Goal: Task Accomplishment & Management: Use online tool/utility

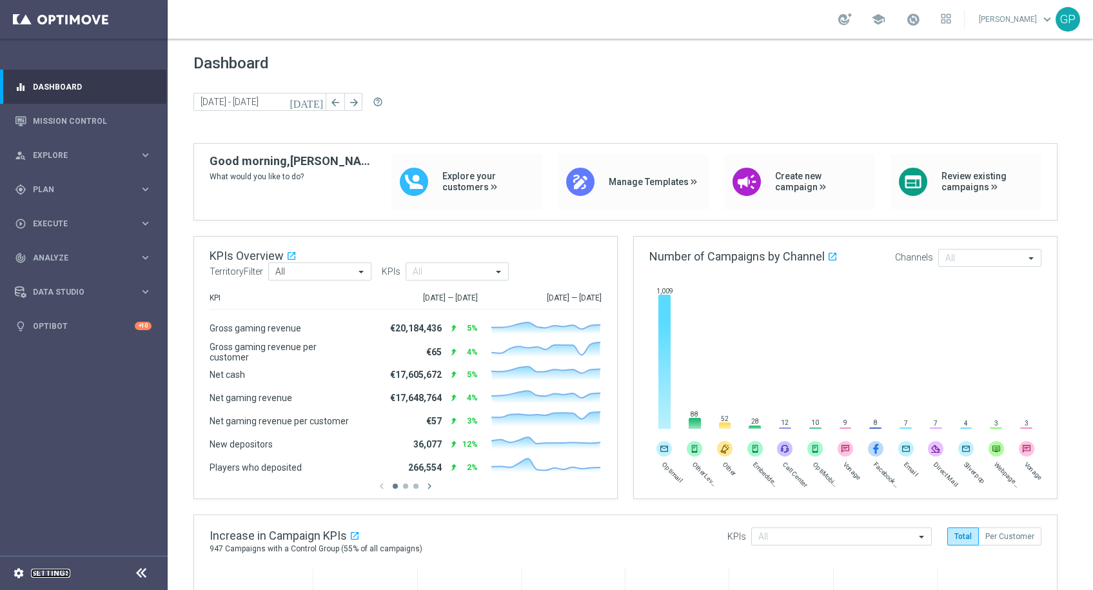
click at [55, 573] on link "Settings" at bounding box center [50, 573] width 39 height 8
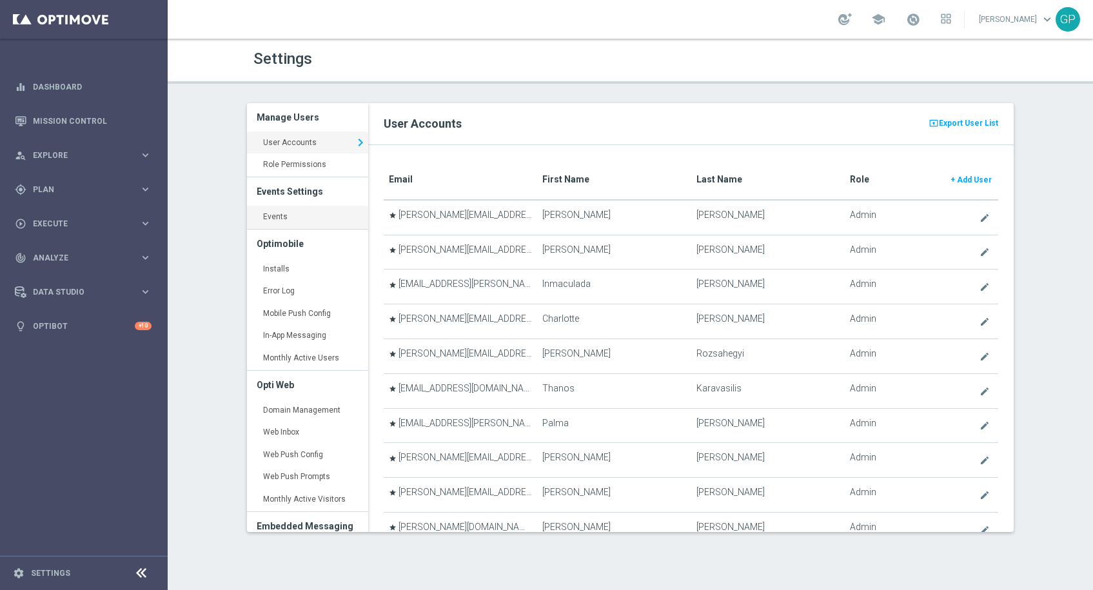
click at [271, 215] on link "Events keyboard_arrow_right" at bounding box center [307, 217] width 121 height 23
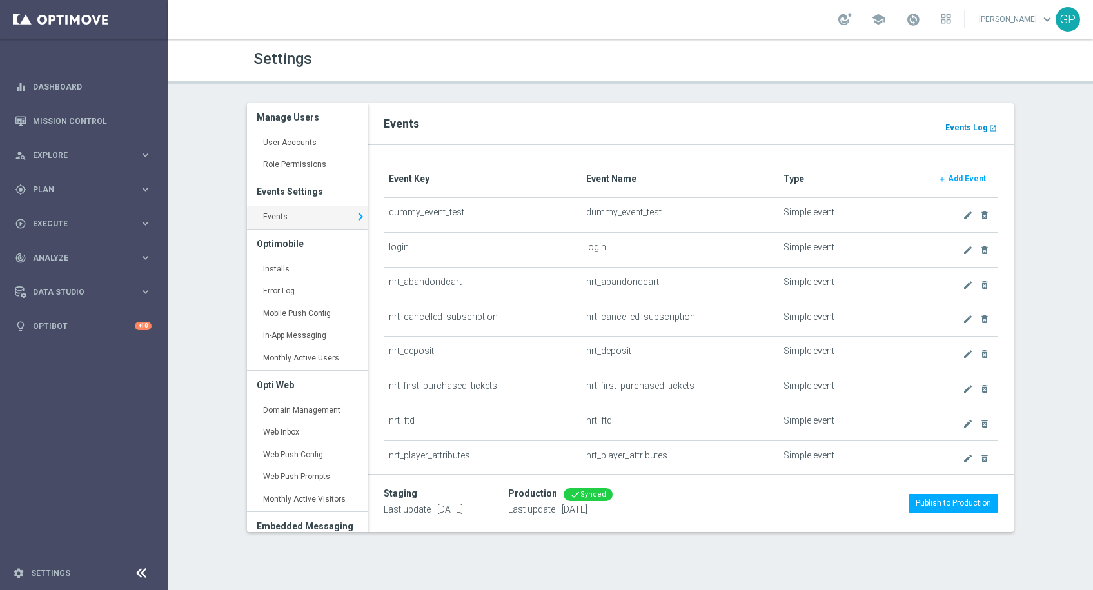
click at [969, 125] on b "Events Log" at bounding box center [966, 127] width 42 height 9
